Goal: Information Seeking & Learning: Learn about a topic

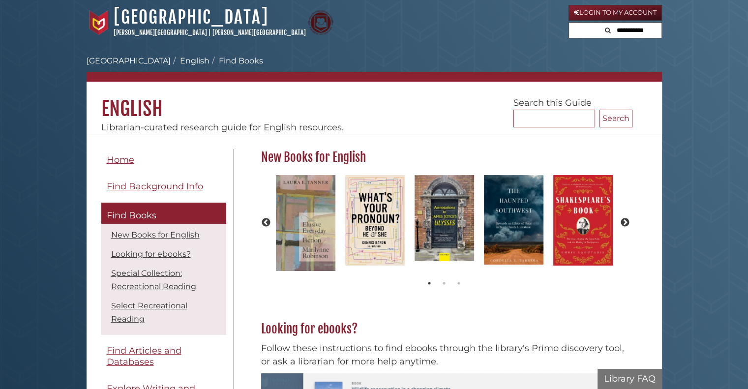
scroll to position [116, 377]
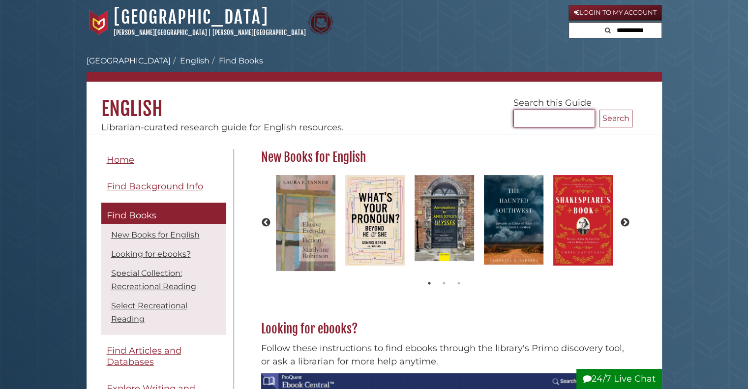
click at [548, 114] on input "Search..." at bounding box center [554, 119] width 82 height 18
type input "**********"
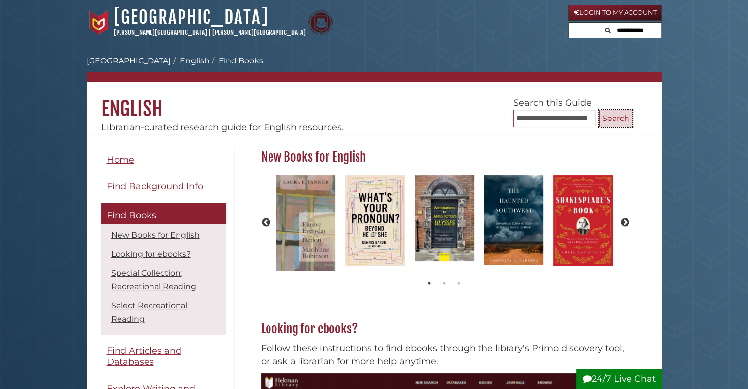
click at [606, 110] on button "Search" at bounding box center [615, 119] width 33 height 18
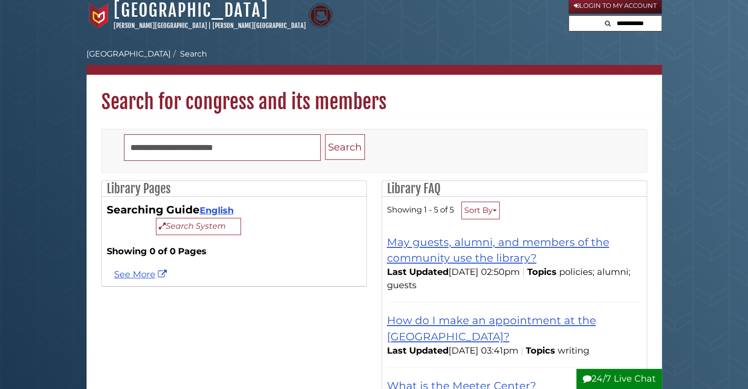
scroll to position [5, 0]
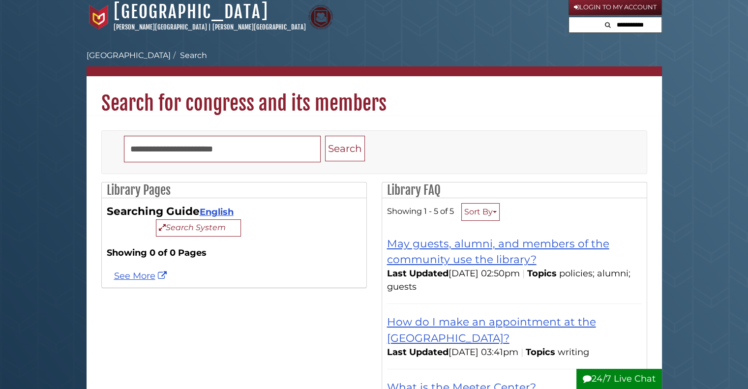
click at [639, 21] on input "text" at bounding box center [631, 25] width 59 height 16
type input "**********"
click at [569, 17] on button "Search" at bounding box center [575, 23] width 12 height 13
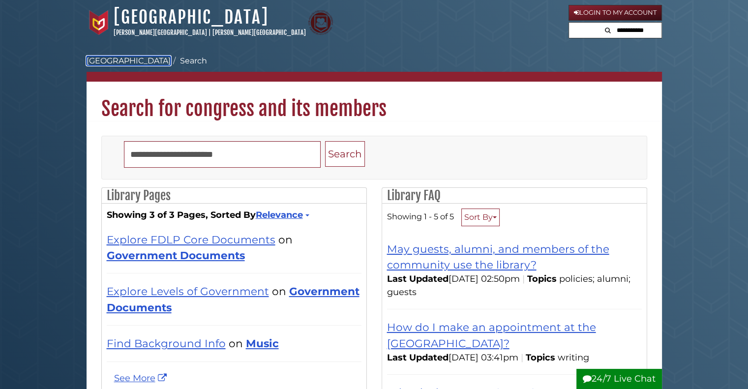
click at [126, 62] on link "[GEOGRAPHIC_DATA]" at bounding box center [129, 60] width 84 height 9
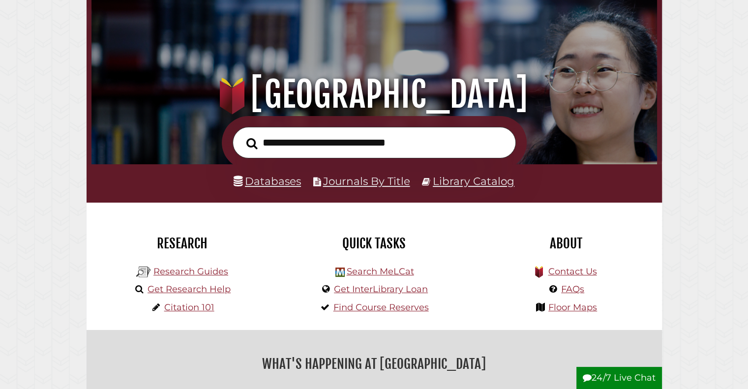
scroll to position [55, 0]
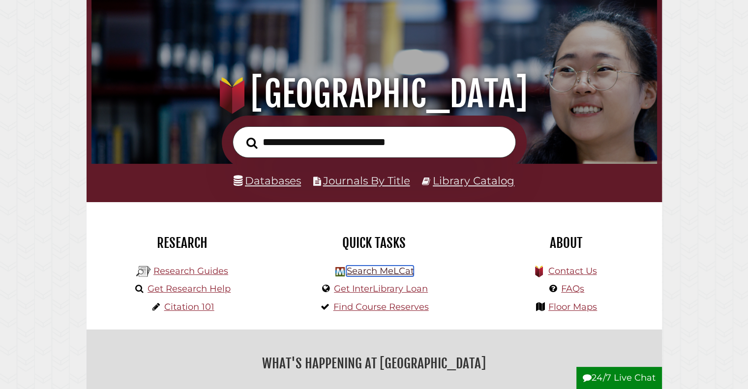
click at [389, 268] on link "Search MeLCat" at bounding box center [379, 270] width 67 height 11
